Goal: Information Seeking & Learning: Learn about a topic

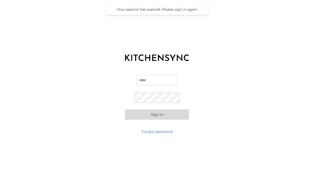
type input "**********"
click at [150, 116] on button "Sign in" at bounding box center [157, 115] width 64 height 10
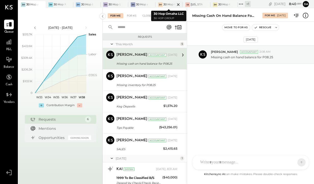
click at [163, 3] on div "30 Hop Omaha LLC" at bounding box center [169, 5] width 12 height 4
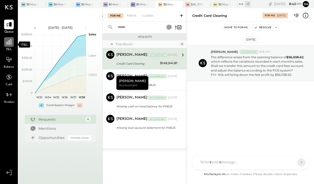
click at [11, 45] on icon at bounding box center [9, 42] width 7 height 7
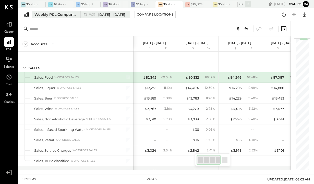
click at [103, 15] on span "[DATE] - [DATE]" at bounding box center [111, 14] width 27 height 5
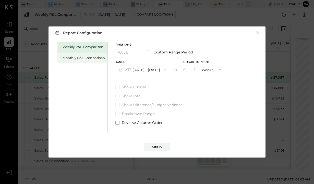
click at [91, 55] on div "Monthly P&L Comparison" at bounding box center [82, 58] width 50 height 11
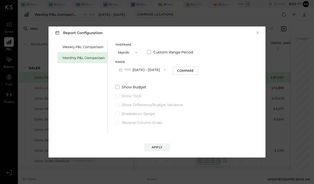
click at [153, 70] on button "M09 [DATE] - [DATE]" at bounding box center [142, 69] width 54 height 9
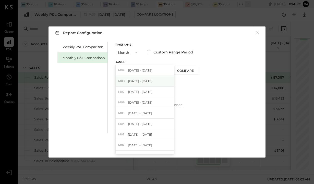
click at [150, 82] on div "M08 [DATE] - [DATE]" at bounding box center [145, 81] width 58 height 11
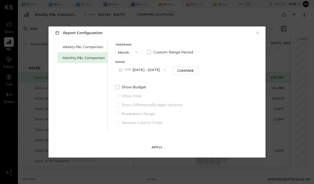
click at [157, 146] on div "Apply" at bounding box center [157, 147] width 11 height 4
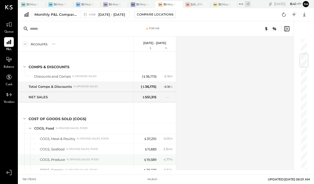
scroll to position [133, 0]
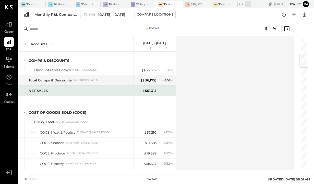
click at [92, 89] on div "NET SALES" at bounding box center [80, 91] width 103 height 5
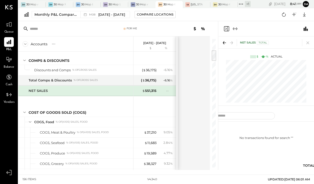
click at [92, 89] on div "NET SALES" at bounding box center [80, 91] width 103 height 5
click at [189, 74] on div "Accounts S % GL [DATE] - [DATE] $ % SALES Sales, Food % of GROSS SALES Sales, L…" at bounding box center [114, 103] width 192 height 134
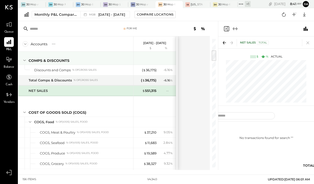
click at [130, 60] on div "Comps & Discounts" at bounding box center [80, 60] width 103 height 5
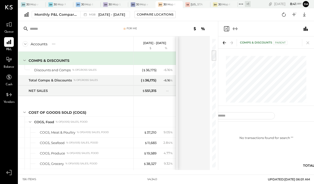
click at [24, 59] on icon at bounding box center [25, 61] width 6 height 6
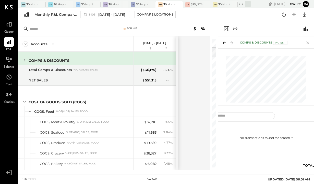
scroll to position [90, 0]
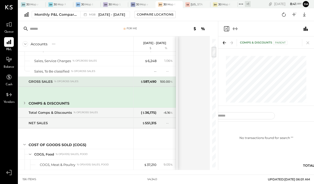
click at [103, 85] on div "GROSS SALES % of GROSS SALES" at bounding box center [75, 82] width 115 height 10
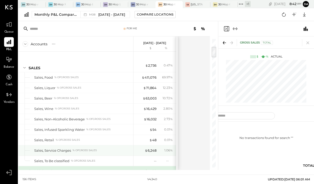
scroll to position [92, 0]
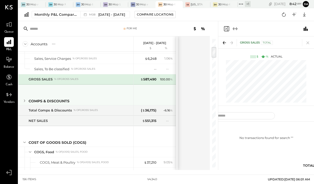
click at [26, 102] on icon at bounding box center [25, 101] width 6 height 6
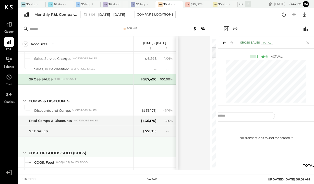
scroll to position [124, 0]
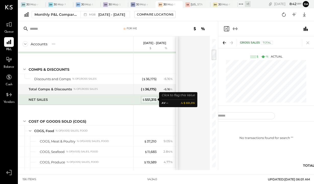
click at [143, 100] on span "$" at bounding box center [143, 100] width 3 height 4
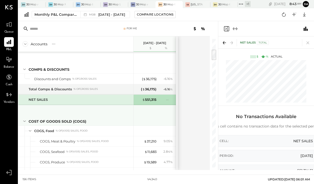
click at [159, 109] on div at bounding box center [155, 114] width 38 height 19
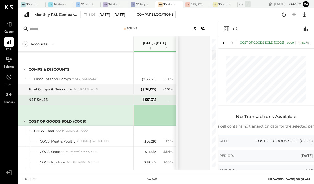
click at [150, 100] on div "$ 551,315" at bounding box center [149, 99] width 14 height 5
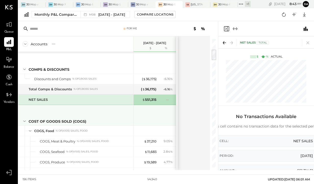
click at [124, 114] on div "COST OF GOODS SOLD (COGS)" at bounding box center [75, 115] width 115 height 20
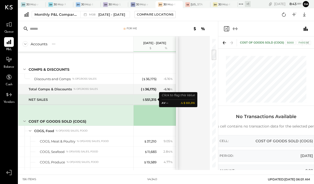
click at [141, 101] on div "$ 551,315" at bounding box center [146, 99] width 20 height 5
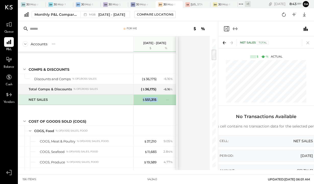
drag, startPoint x: 139, startPoint y: 99, endPoint x: 159, endPoint y: 101, distance: 20.6
click at [159, 101] on div "$ 551,315 --" at bounding box center [155, 100] width 38 height 10
click at [63, 6] on div at bounding box center [64, 4] width 18 height 7
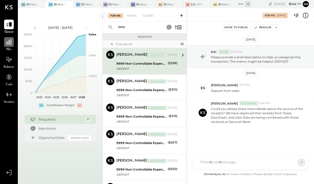
click at [11, 42] on icon at bounding box center [9, 42] width 7 height 7
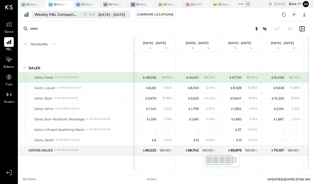
click at [90, 17] on div "W37 [DATE] - [DATE]" at bounding box center [107, 14] width 36 height 5
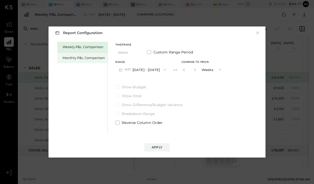
click at [87, 58] on div "Monthly P&L Comparison" at bounding box center [84, 58] width 42 height 5
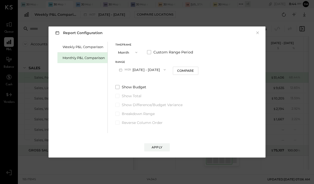
click at [164, 70] on icon "button" at bounding box center [165, 70] width 4 height 4
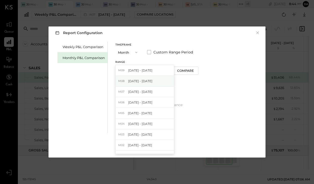
click at [153, 82] on div "M08 [DATE] - [DATE]" at bounding box center [145, 81] width 58 height 11
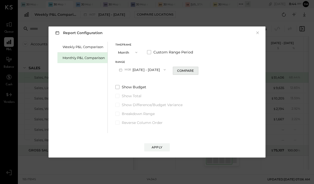
click at [180, 69] on div "Compare" at bounding box center [185, 71] width 17 height 4
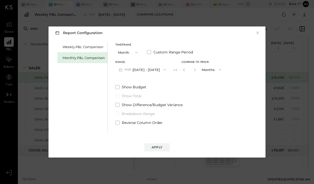
click at [181, 63] on span "Compare to Prior" at bounding box center [194, 62] width 27 height 3
click at [146, 147] on button "Apply" at bounding box center [157, 148] width 26 height 8
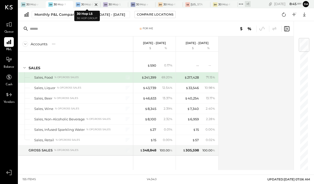
click at [87, 6] on div at bounding box center [92, 4] width 18 height 7
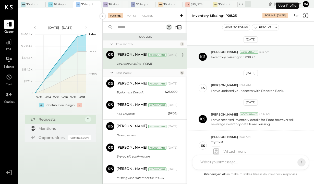
scroll to position [95, 0]
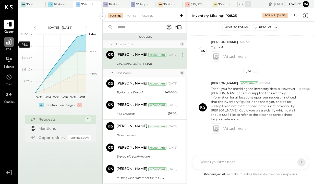
click at [7, 44] on icon at bounding box center [8, 42] width 5 height 5
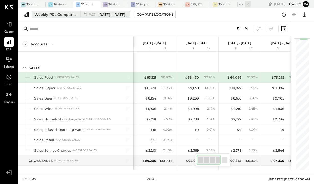
click at [64, 17] on div "Weekly P&L Comparison" at bounding box center [55, 14] width 43 height 5
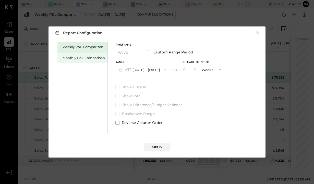
click at [75, 56] on div "Monthly P&L Comparison" at bounding box center [84, 58] width 42 height 5
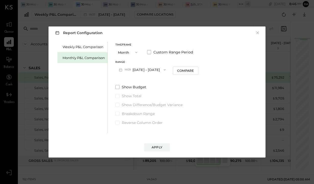
click at [141, 72] on button "M09 [DATE] - [DATE]" at bounding box center [142, 69] width 54 height 9
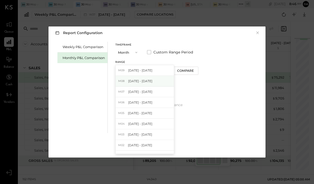
click at [141, 79] on div "M08 [DATE] - [DATE]" at bounding box center [145, 81] width 58 height 11
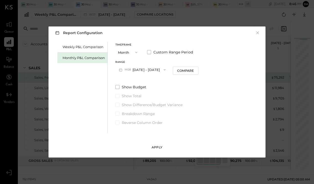
click at [160, 146] on div "Apply" at bounding box center [157, 147] width 11 height 4
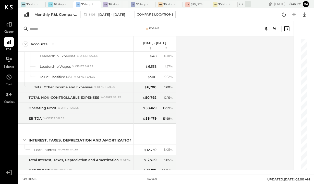
scroll to position [1284, 0]
